Goal: Task Accomplishment & Management: Use online tool/utility

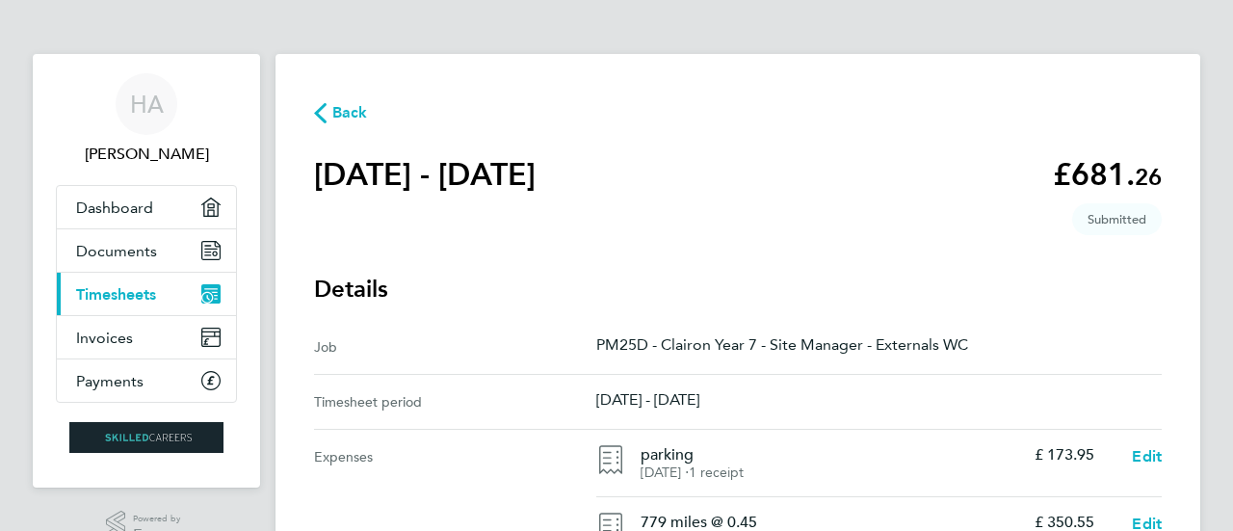
drag, startPoint x: 0, startPoint y: 0, endPoint x: 142, endPoint y: 292, distance: 324.5
click at [142, 292] on span "Timesheets" at bounding box center [116, 294] width 80 height 18
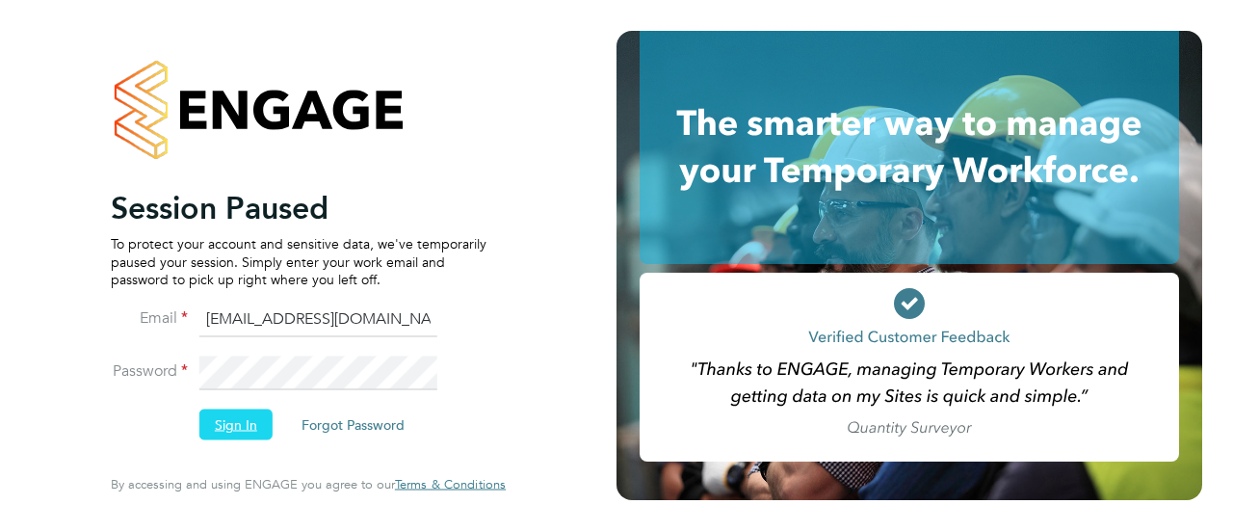
click at [246, 430] on button "Sign In" at bounding box center [235, 425] width 73 height 31
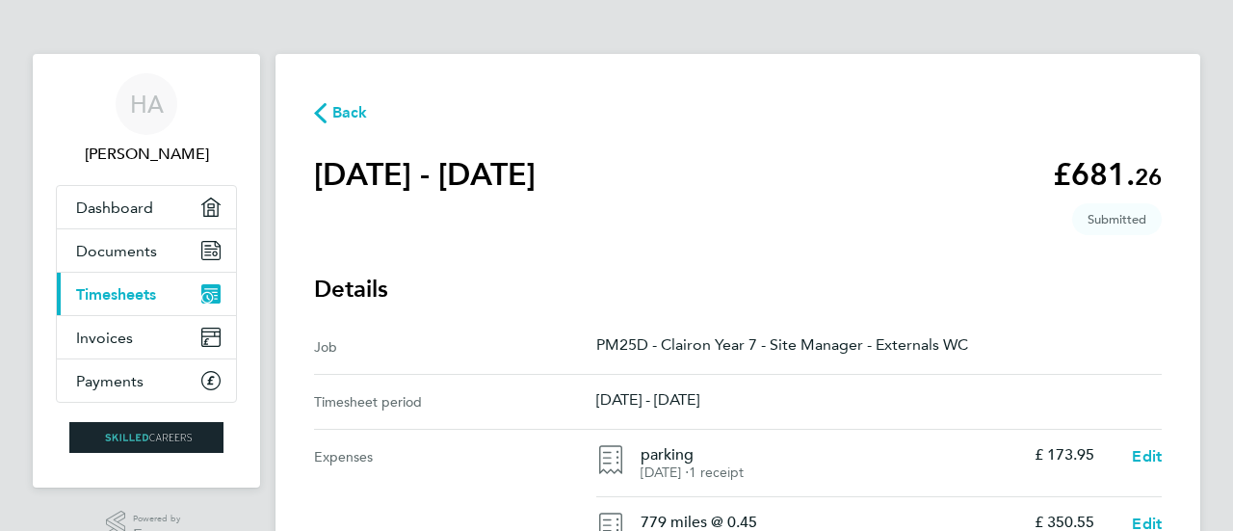
click at [147, 282] on link "Current page: Timesheets" at bounding box center [146, 294] width 179 height 42
